Goal: Contribute content: Add original content to the website for others to see

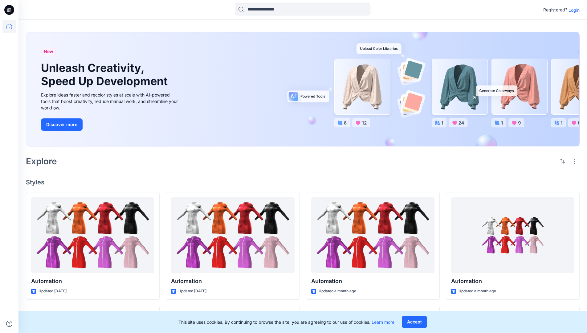
click at [572, 10] on p "Login" at bounding box center [573, 10] width 11 height 6
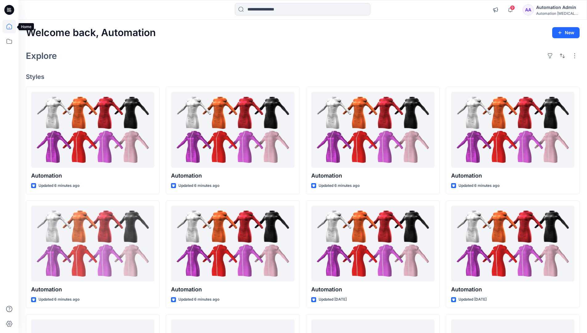
click at [12, 26] on icon at bounding box center [9, 27] width 6 height 6
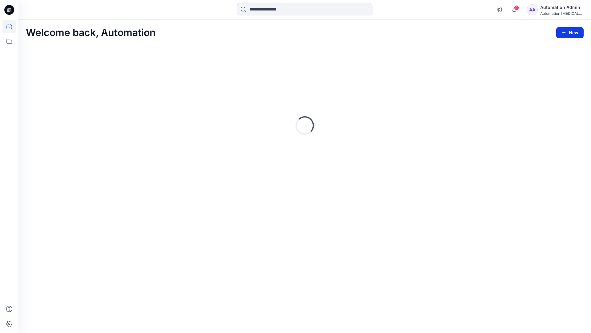
click at [564, 31] on icon "button" at bounding box center [564, 32] width 5 height 5
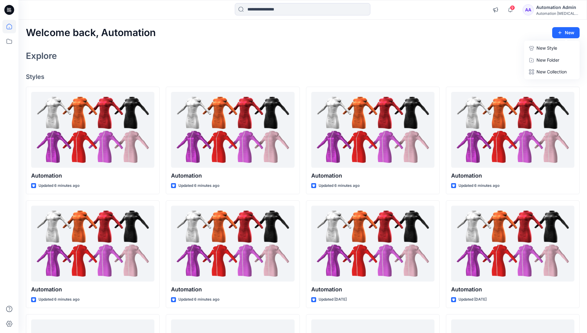
click at [535, 49] on button "New Style" at bounding box center [551, 48] width 53 height 12
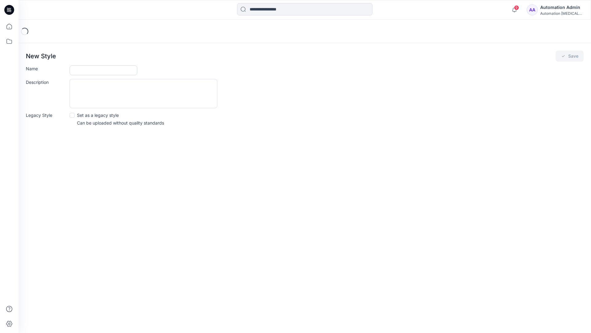
click at [87, 68] on input "Name" at bounding box center [104, 70] width 68 height 10
type input "**********"
click at [570, 56] on button "Save" at bounding box center [570, 55] width 28 height 11
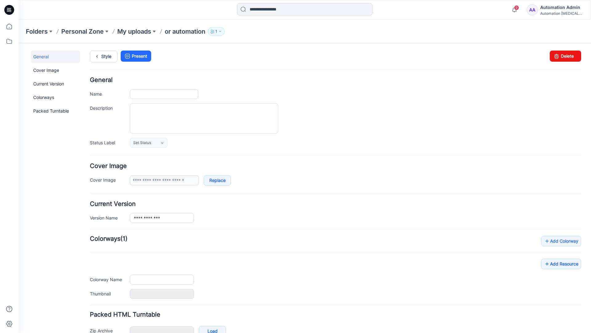
scroll to position [36, 0]
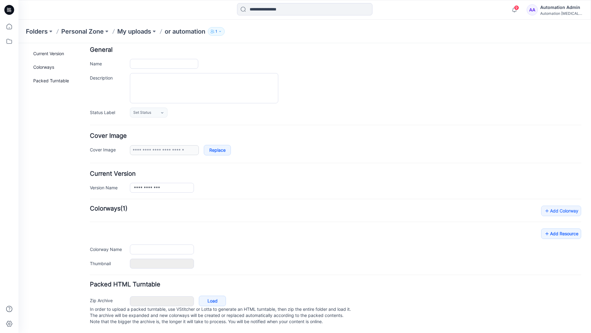
type input "**********"
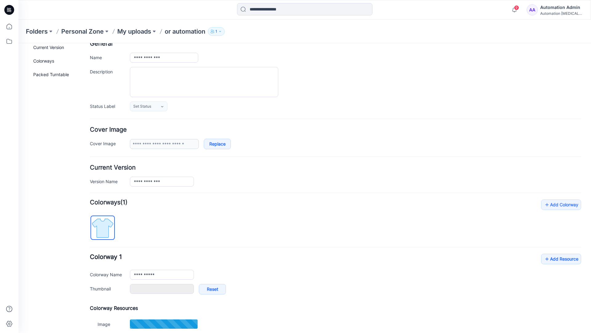
scroll to position [0, 0]
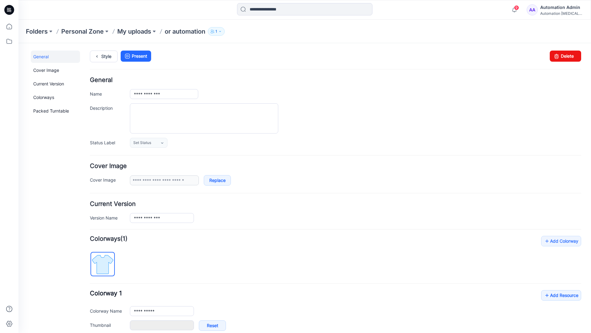
type input "**********"
click at [102, 58] on link "Style" at bounding box center [104, 56] width 28 height 12
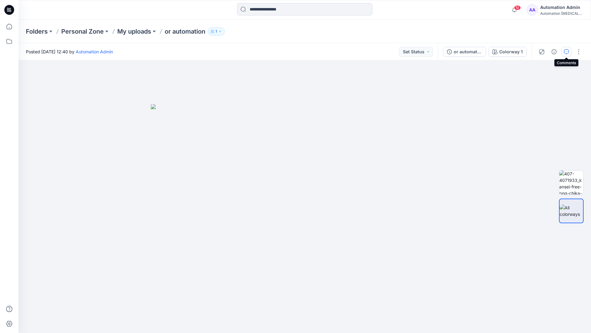
click at [566, 49] on button "button" at bounding box center [567, 52] width 10 height 10
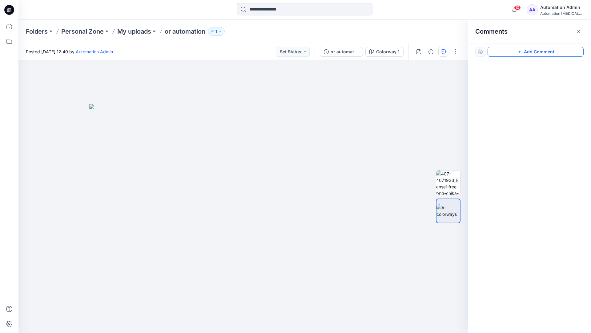
click at [529, 52] on button "Add Comment" at bounding box center [536, 52] width 96 height 10
click at [198, 169] on div "1" at bounding box center [243, 196] width 450 height 272
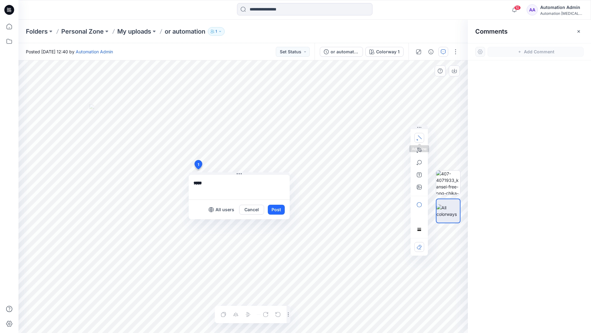
type textarea "****"
click at [421, 136] on icon "button" at bounding box center [419, 137] width 5 height 5
click at [418, 149] on icon "button" at bounding box center [419, 149] width 5 height 5
click at [276, 95] on icon "Layer 1" at bounding box center [243, 196] width 450 height 272
click at [230, 109] on icon "Layer 1" at bounding box center [243, 196] width 450 height 272
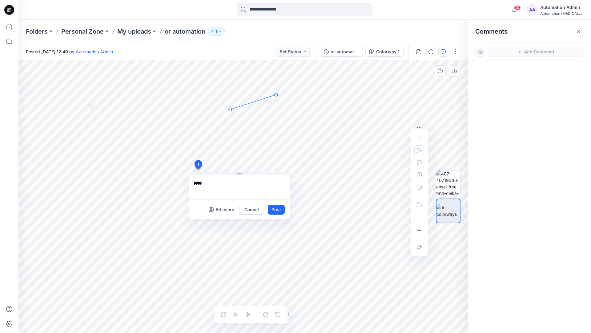
click at [275, 95] on circle at bounding box center [276, 94] width 3 height 3
click at [416, 149] on button "button" at bounding box center [419, 150] width 10 height 10
click at [385, 149] on icon "button" at bounding box center [386, 149] width 4 height 4
click at [419, 163] on icon "button" at bounding box center [419, 162] width 5 height 5
click at [422, 161] on button "button" at bounding box center [419, 162] width 10 height 10
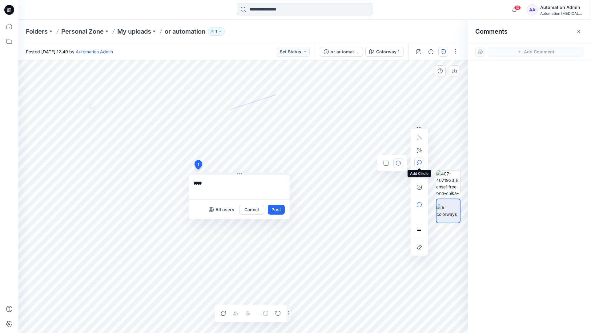
click at [422, 161] on button "button" at bounding box center [419, 162] width 10 height 10
click at [419, 163] on icon "button" at bounding box center [419, 162] width 5 height 5
click at [387, 163] on icon "button" at bounding box center [386, 162] width 5 height 5
click at [418, 176] on icon "button" at bounding box center [419, 174] width 5 height 5
click at [416, 175] on button "button" at bounding box center [419, 175] width 10 height 10
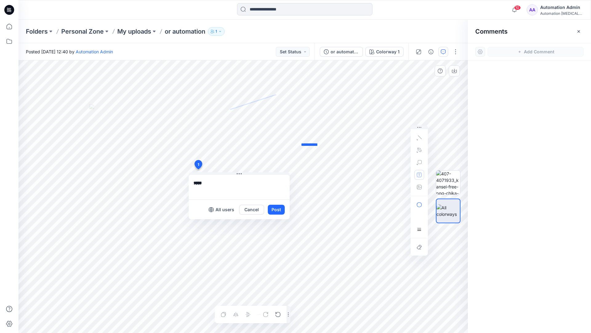
type textarea "**********"
type input"] "**********"
click at [276, 210] on button "Post" at bounding box center [276, 209] width 17 height 10
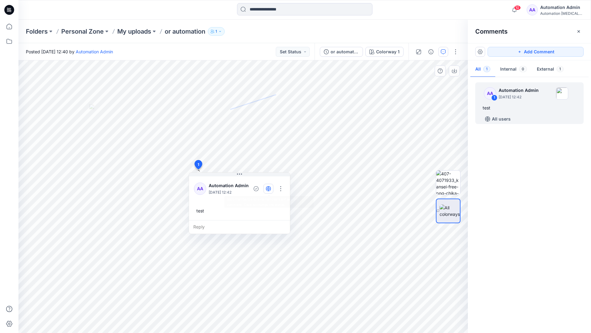
click at [269, 188] on icon "button" at bounding box center [269, 188] width 2 height 5
click at [269, 190] on icon "button" at bounding box center [268, 188] width 5 height 5
click at [229, 226] on div "Reply" at bounding box center [239, 227] width 101 height 14
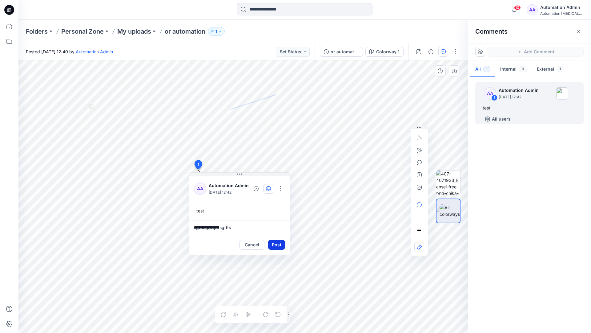
type textarea "**********"
click at [274, 241] on button "Post" at bounding box center [276, 245] width 17 height 10
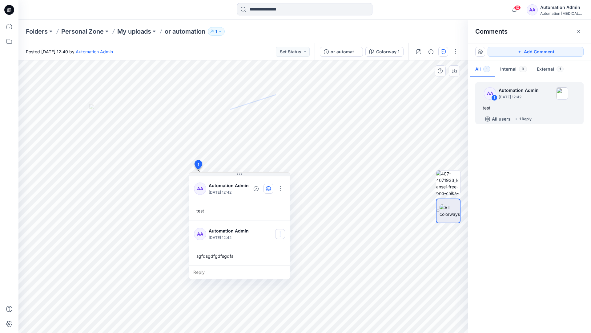
click at [282, 231] on button "button" at bounding box center [280, 234] width 10 height 10
click at [275, 267] on p "Delete comment" at bounding box center [284, 264] width 32 height 6
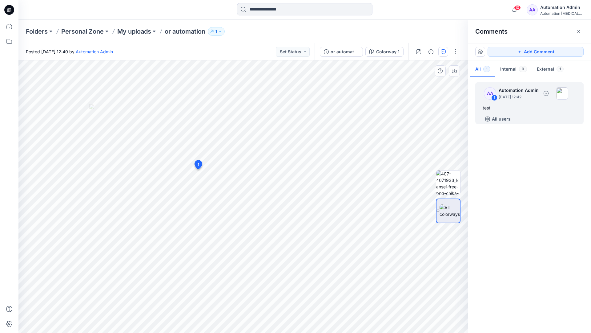
click at [506, 106] on div "test" at bounding box center [530, 107] width 94 height 7
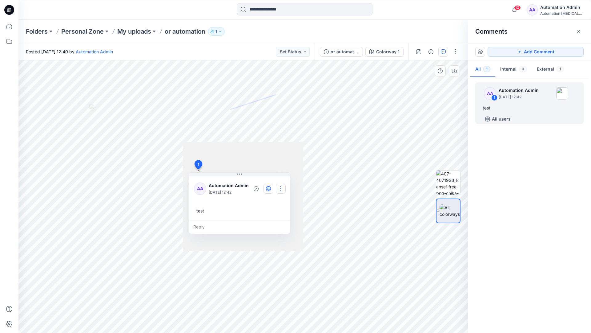
click at [283, 186] on button "button" at bounding box center [281, 189] width 10 height 10
click at [277, 219] on p "Delete thread" at bounding box center [282, 219] width 27 height 6
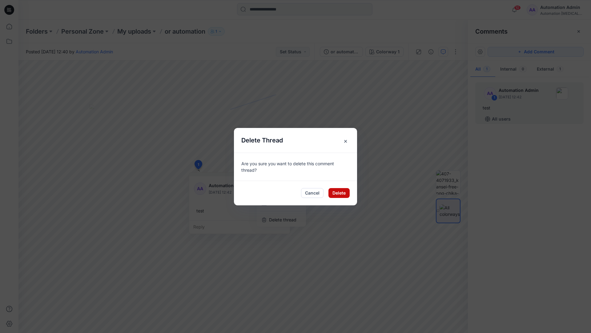
click at [341, 194] on button "Delete" at bounding box center [339, 193] width 21 height 10
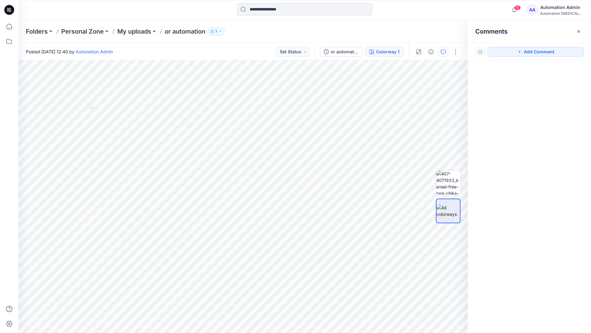
click at [378, 52] on div "Colorway 1" at bounding box center [387, 51] width 23 height 7
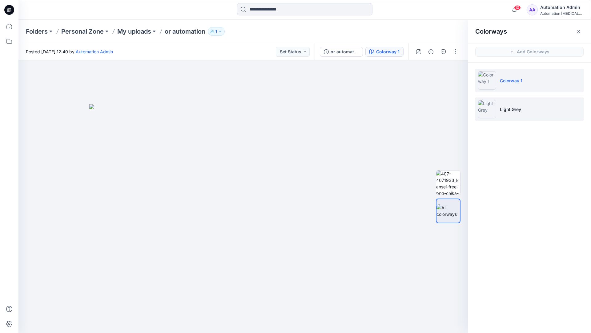
click at [508, 110] on p "Light Grey" at bounding box center [510, 109] width 21 height 6
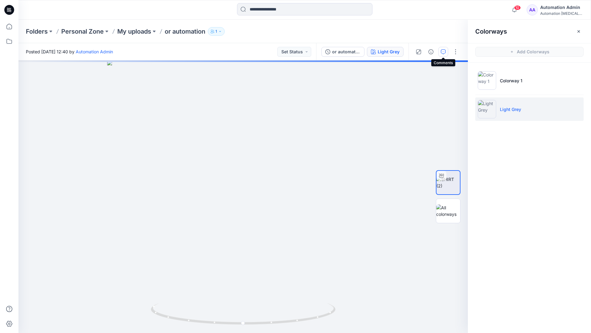
click at [442, 54] on icon "button" at bounding box center [443, 51] width 5 height 5
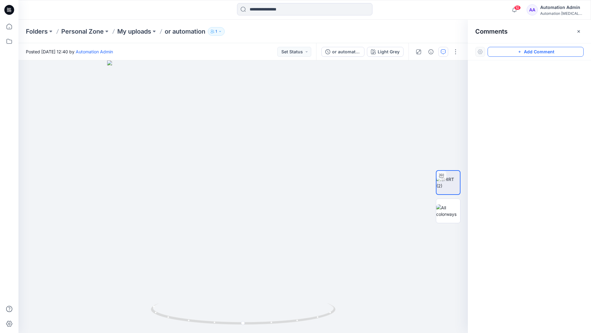
click at [513, 53] on button "Add Comment" at bounding box center [536, 52] width 96 height 10
click at [501, 50] on button "Click on the style to leave a comment" at bounding box center [536, 52] width 96 height 10
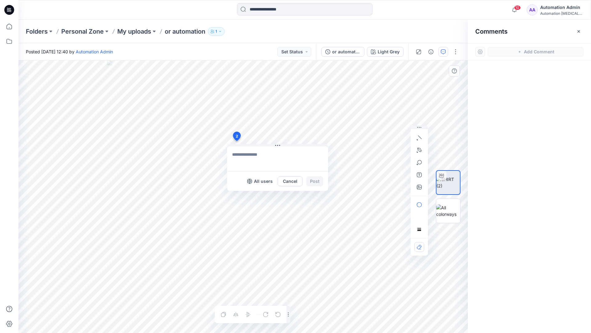
click at [236, 141] on div "2 All users Cancel Post Layer 1" at bounding box center [243, 196] width 450 height 272
click at [420, 140] on button "button" at bounding box center [419, 138] width 10 height 10
click at [419, 136] on icon "button" at bounding box center [420, 137] width 4 height 4
click at [382, 136] on button "button" at bounding box center [386, 136] width 10 height 10
click at [420, 148] on icon "button" at bounding box center [420, 149] width 4 height 4
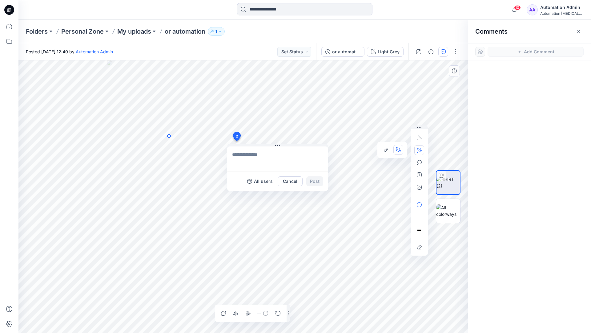
click at [169, 136] on icon "Layer 1" at bounding box center [243, 196] width 450 height 272
click at [169, 136] on circle at bounding box center [169, 135] width 3 height 3
click at [147, 147] on icon "Layer 1" at bounding box center [243, 196] width 450 height 272
click at [147, 147] on circle at bounding box center [146, 146] width 3 height 3
click at [419, 165] on button "button" at bounding box center [419, 162] width 10 height 10
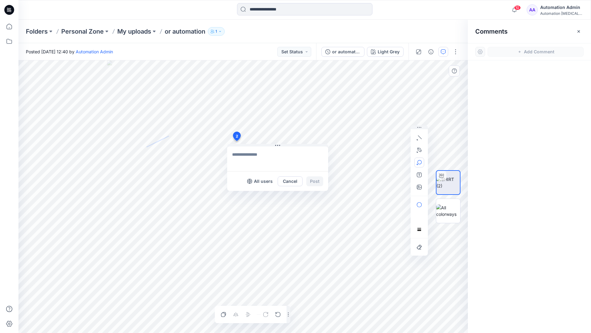
click at [421, 164] on icon "button" at bounding box center [419, 162] width 5 height 5
click at [389, 161] on button "button" at bounding box center [386, 163] width 10 height 10
click at [422, 201] on button "button" at bounding box center [419, 205] width 10 height 10
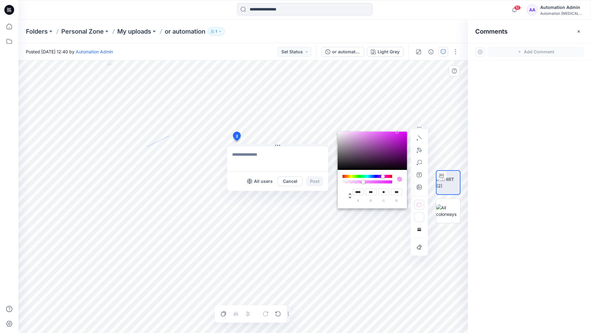
click at [418, 216] on icon "button" at bounding box center [419, 217] width 5 height 3
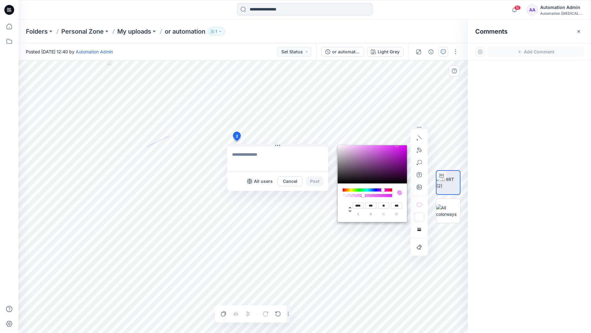
type input "**"
type input "***"
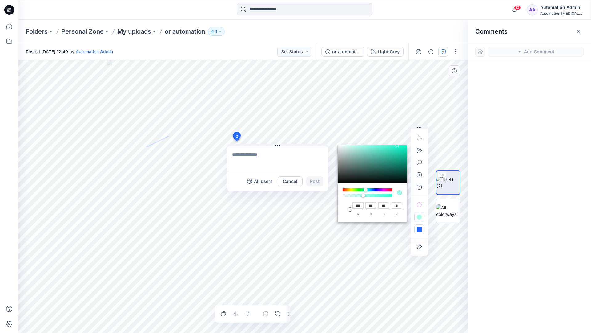
click at [417, 227] on button "button" at bounding box center [419, 229] width 10 height 10
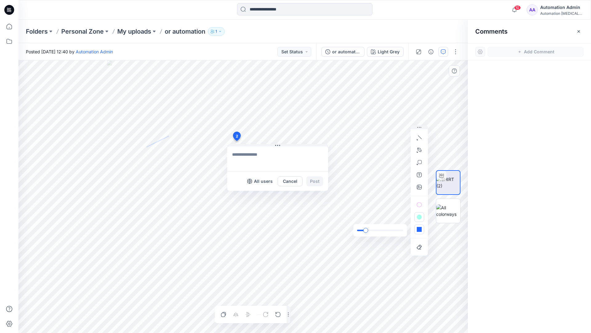
click at [367, 230] on div "slider" at bounding box center [365, 230] width 5 height 5
click at [420, 231] on icon "button" at bounding box center [419, 229] width 5 height 5
click at [409, 216] on icon "button" at bounding box center [410, 217] width 5 height 5
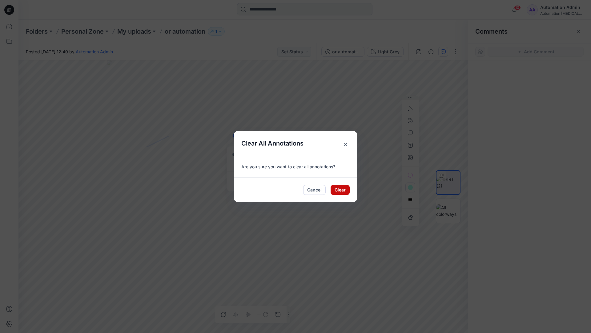
click at [342, 186] on button "Clear" at bounding box center [340, 190] width 19 height 10
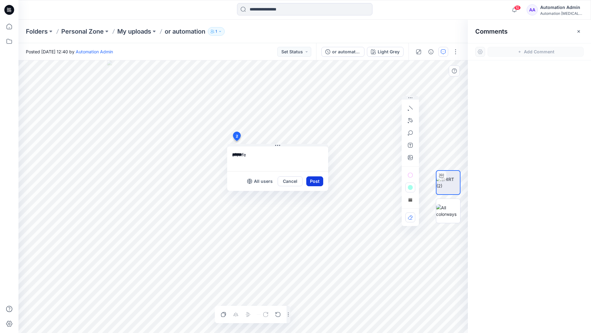
type textarea "******"
click at [312, 180] on button "Post" at bounding box center [314, 181] width 17 height 10
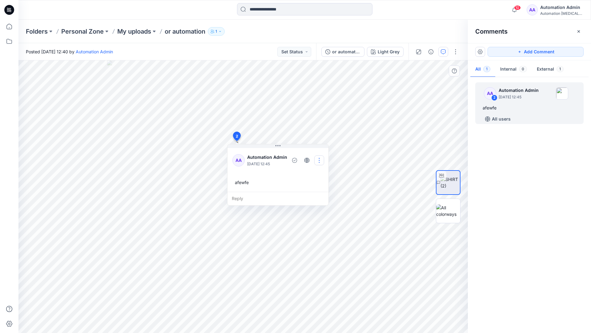
click at [318, 159] on button "button" at bounding box center [319, 160] width 10 height 10
click at [316, 189] on p "Delete thread" at bounding box center [321, 191] width 27 height 6
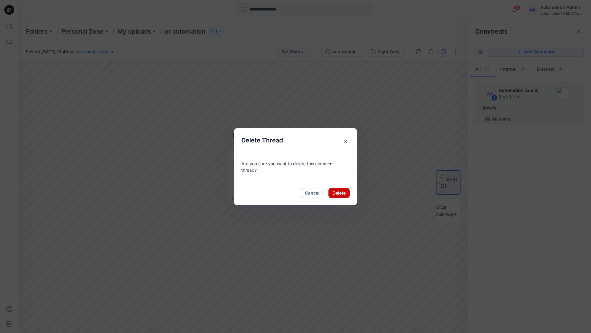
click at [335, 191] on button "Delete" at bounding box center [339, 193] width 21 height 10
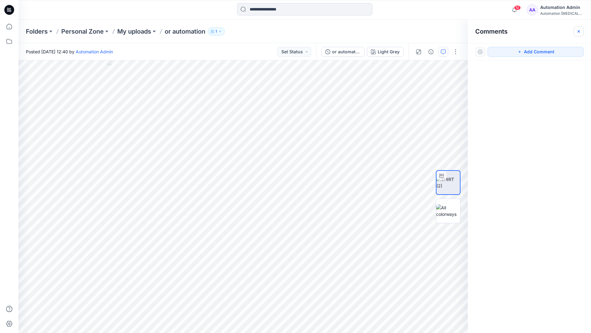
click at [578, 31] on icon "button" at bounding box center [579, 31] width 2 height 2
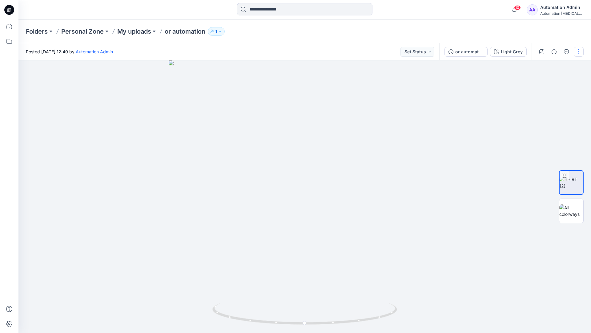
click at [578, 54] on button "button" at bounding box center [579, 52] width 10 height 10
click at [540, 84] on p "Edit" at bounding box center [540, 83] width 8 height 6
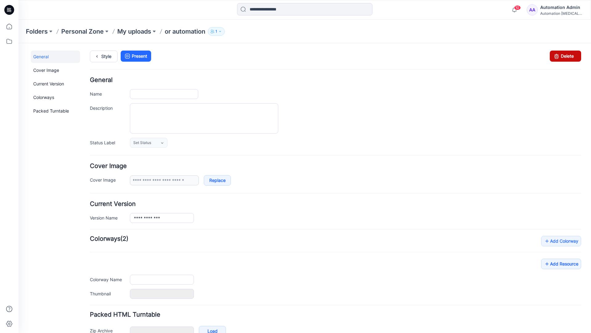
click at [552, 56] on icon at bounding box center [556, 55] width 9 height 11
click at [493, 17] on div "10 Notifications Your style or automation is ready 1 new Colorways 4 minutes ag…" at bounding box center [304, 10] width 573 height 20
type input "**********"
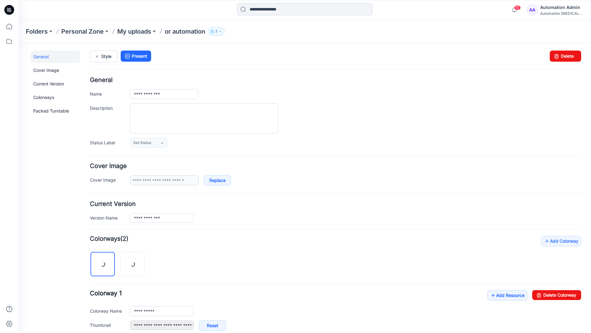
click at [553, 11] on div "Automation [MEDICAL_DATA]..." at bounding box center [561, 13] width 43 height 5
